Goal: Find specific page/section: Find specific page/section

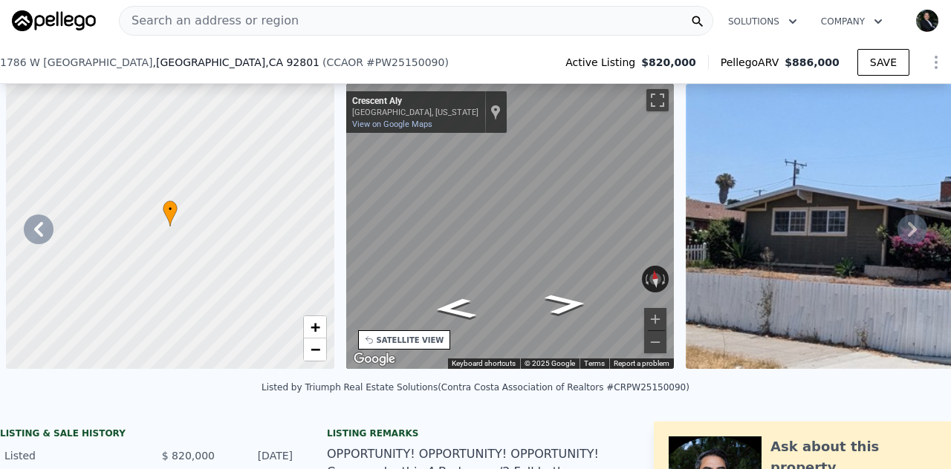
click at [153, 55] on span ", [GEOGRAPHIC_DATA]" at bounding box center [236, 62] width 166 height 15
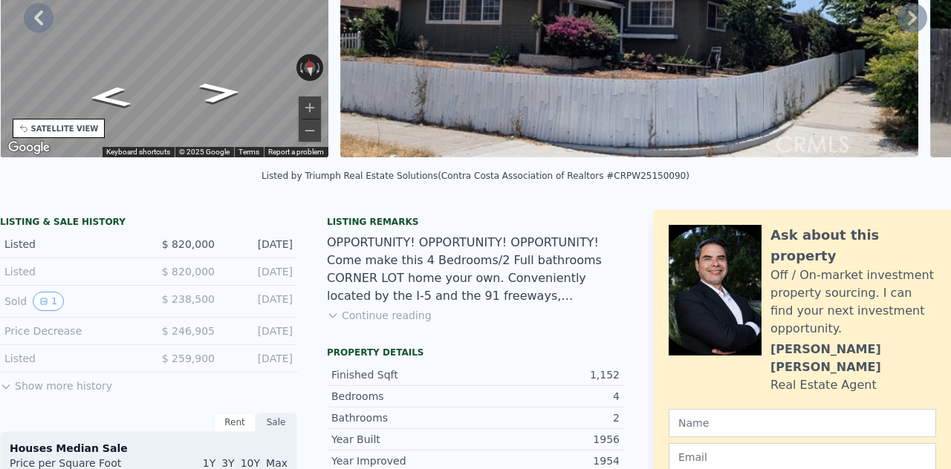
scroll to position [5, 0]
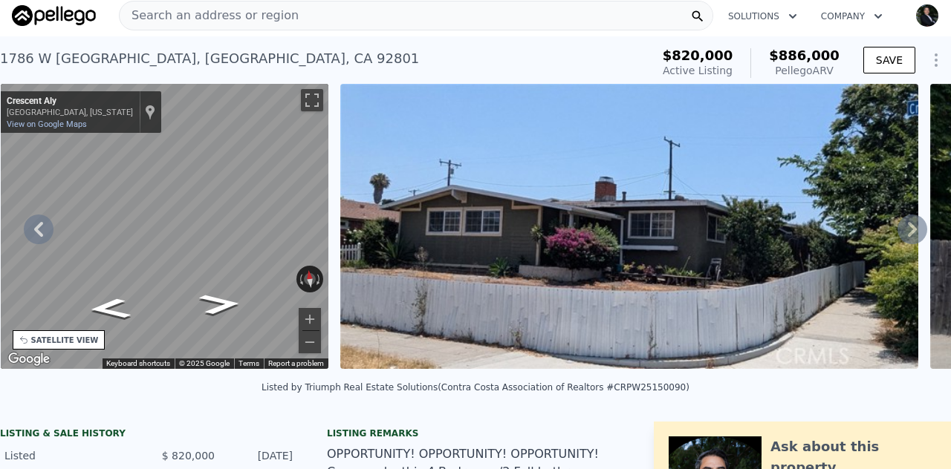
click at [186, 16] on span "Search an address or region" at bounding box center [209, 16] width 179 height 18
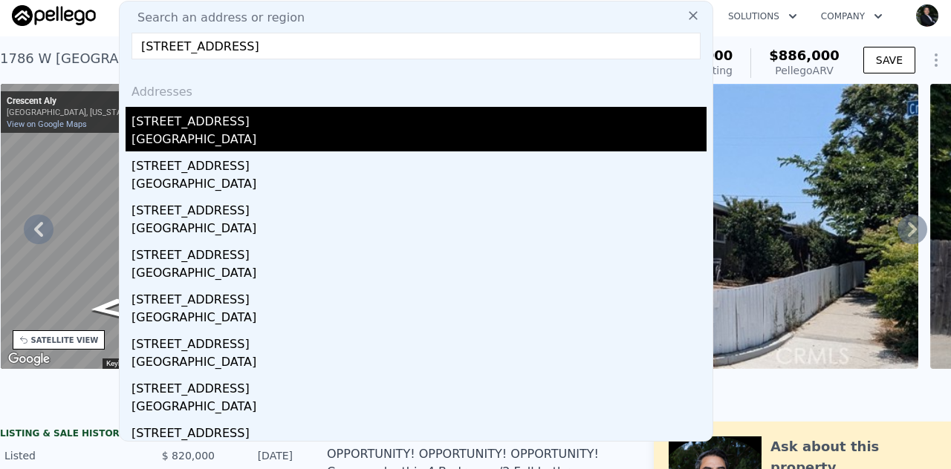
type input "[STREET_ADDRESS]"
click at [175, 139] on div "[GEOGRAPHIC_DATA]" at bounding box center [418, 141] width 575 height 21
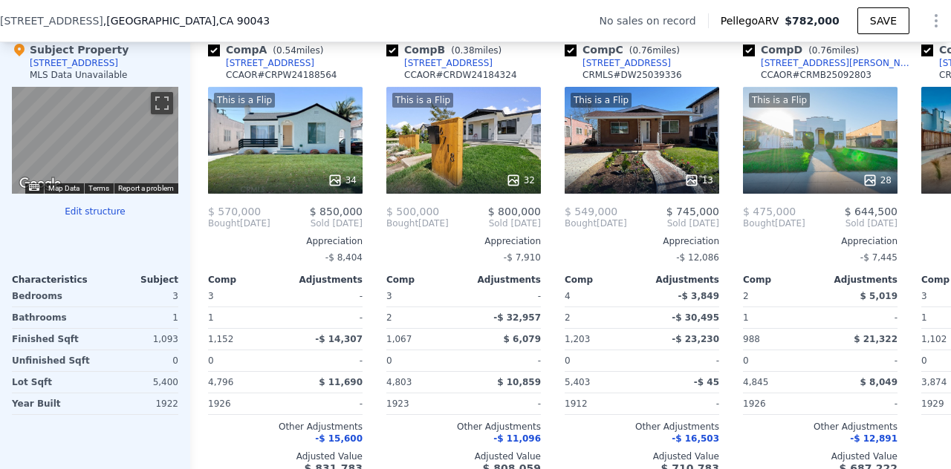
scroll to position [1456, 0]
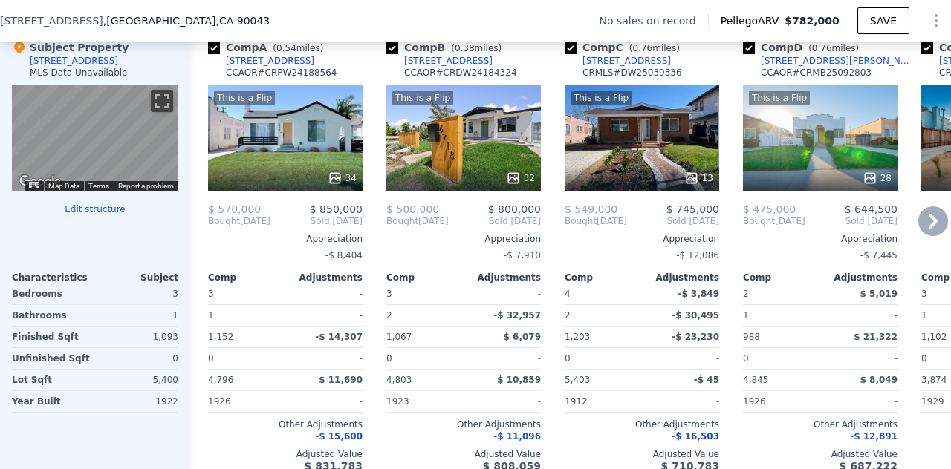
click at [572, 54] on input "checkbox" at bounding box center [571, 48] width 12 height 12
checkbox input "false"
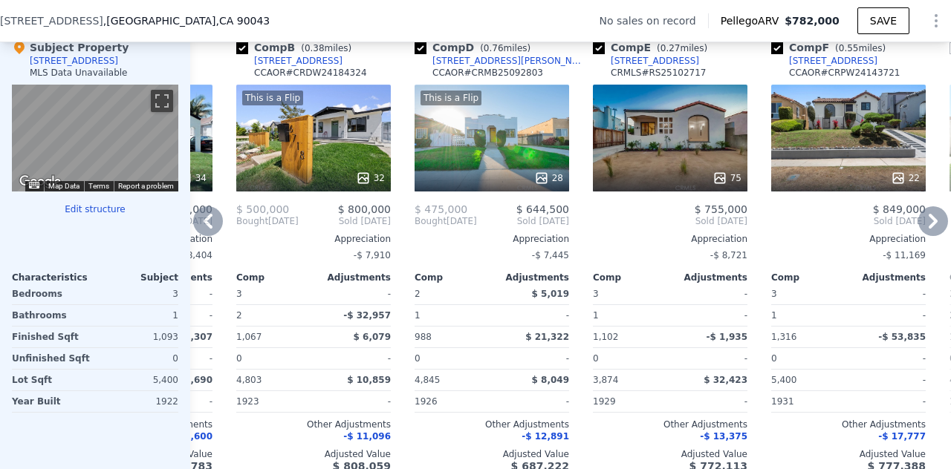
scroll to position [0, 0]
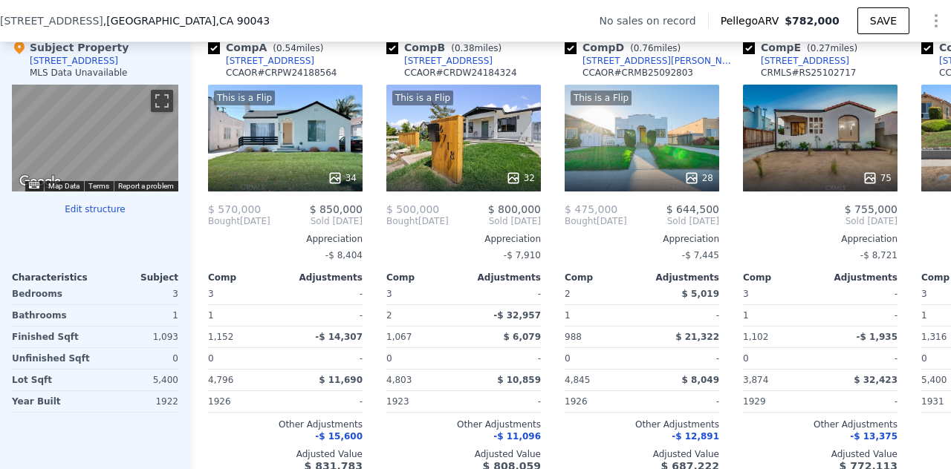
checkbox input "true"
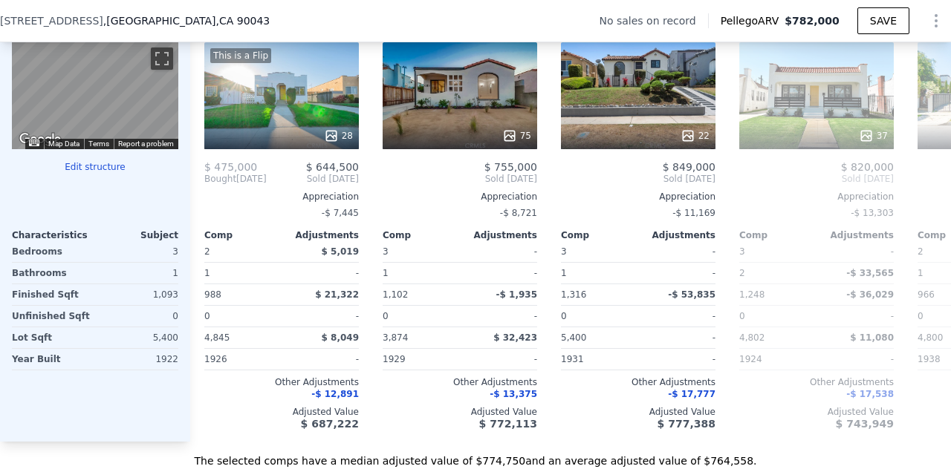
scroll to position [0, 540]
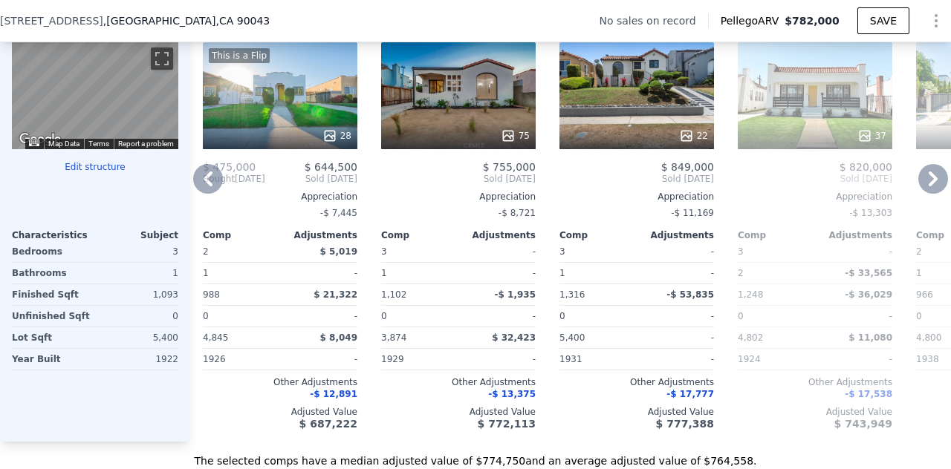
click at [502, 103] on div "75" at bounding box center [458, 95] width 155 height 107
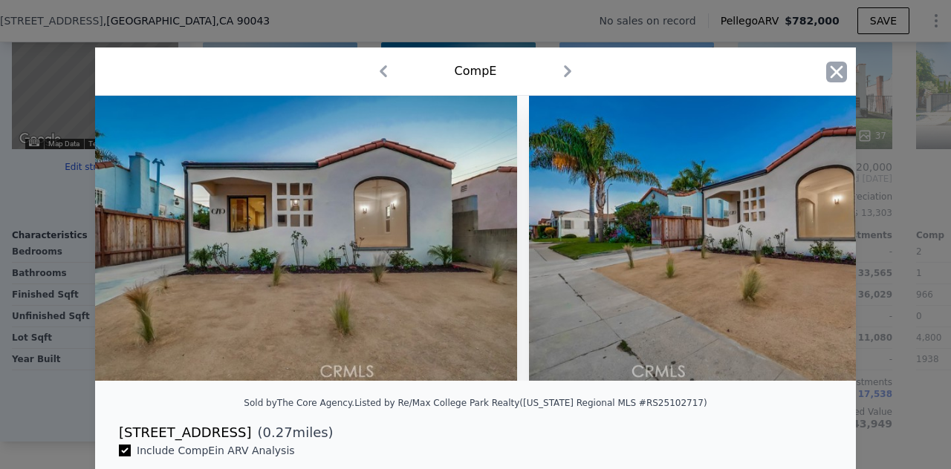
click at [834, 77] on icon "button" at bounding box center [836, 72] width 21 height 21
